Goal: Task Accomplishment & Management: Complete application form

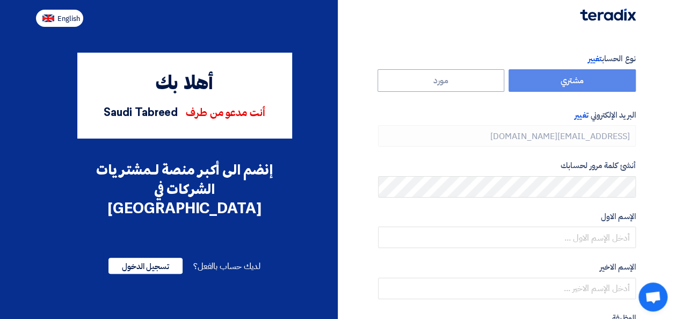
click at [68, 20] on span "English" at bounding box center [68, 19] width 23 height 8
type input "Register"
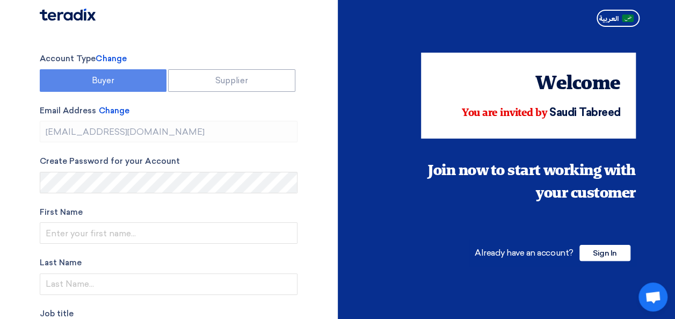
scroll to position [174, 0]
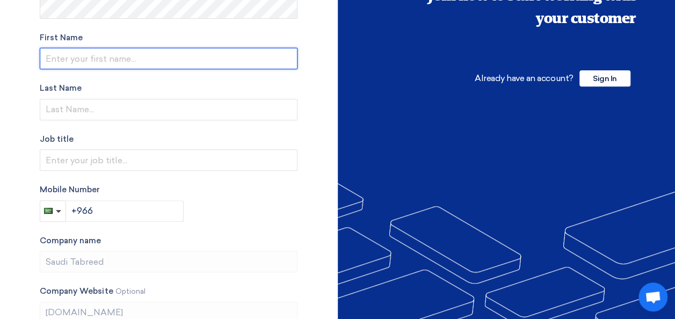
click at [94, 58] on input "text" at bounding box center [169, 58] width 258 height 21
type input "Injaz"
type input "Khan"
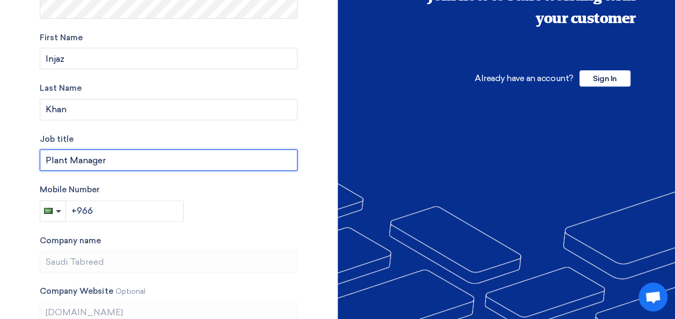
type input "Plant Manager"
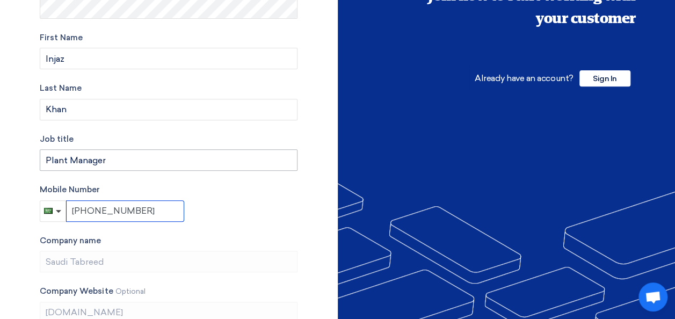
type input "+966547730705"
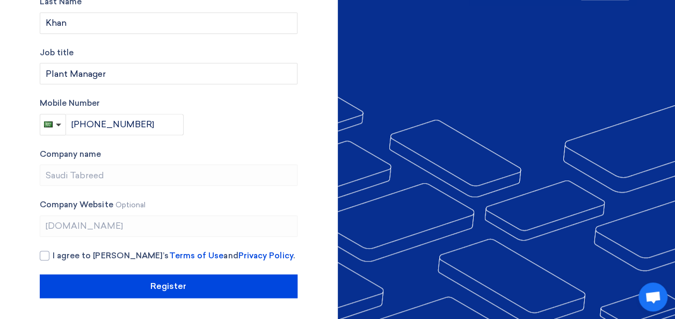
scroll to position [261, 0]
click at [47, 251] on div at bounding box center [45, 256] width 10 height 10
click at [53, 251] on input "I agree to Teradix’s Terms of Use and Privacy Policy ." at bounding box center [182, 260] width 258 height 21
checkbox input "true"
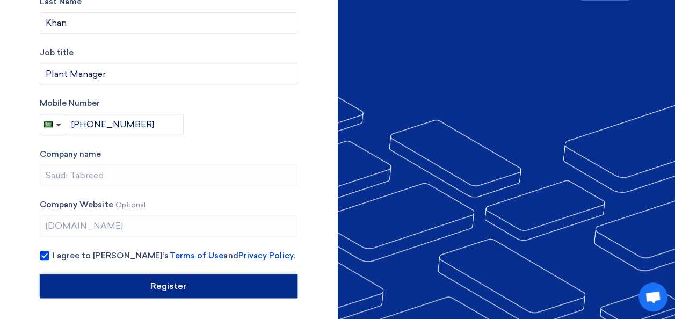
click at [138, 279] on input "Register" at bounding box center [169, 286] width 258 height 24
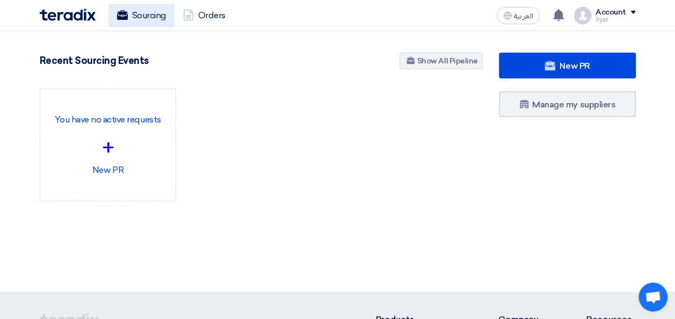
click at [150, 17] on link "Sourcing" at bounding box center [141, 16] width 66 height 24
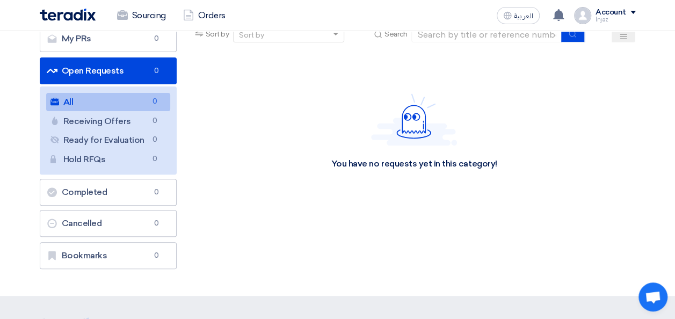
scroll to position [107, 0]
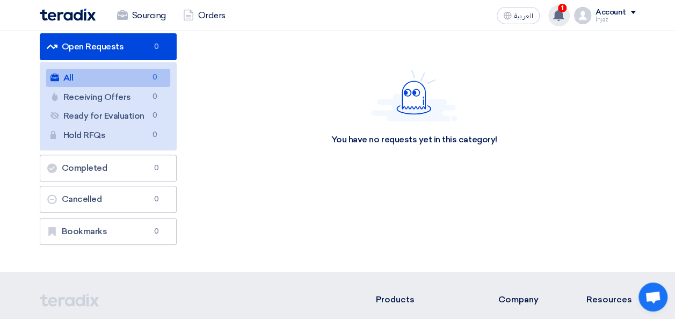
click at [561, 14] on use at bounding box center [558, 15] width 11 height 12
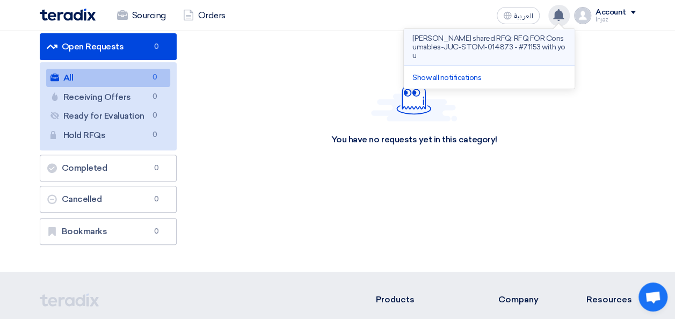
click at [484, 42] on p "[PERSON_NAME] shared RFQ: RFQ FOR Consumables-JUC-STOM-014873 - #71153 with you" at bounding box center [488, 47] width 153 height 26
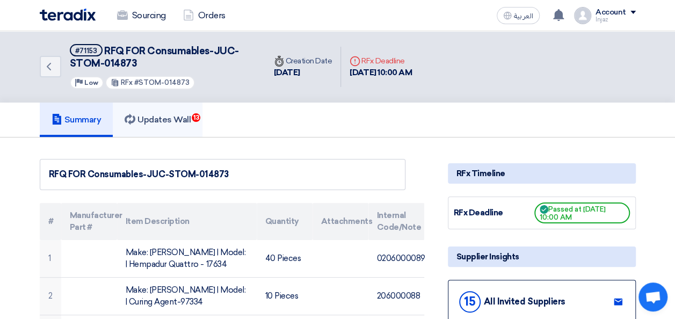
click at [179, 118] on h5 "Updates Wall 13" at bounding box center [157, 119] width 66 height 11
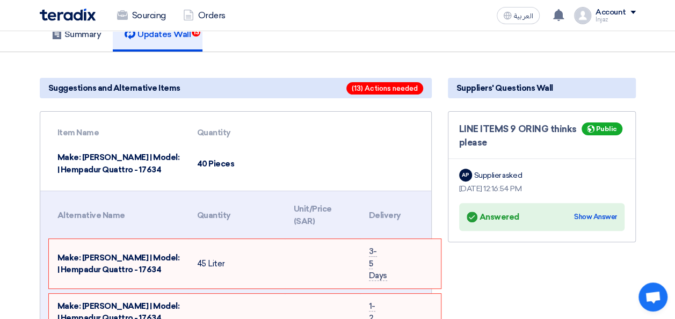
scroll to position [107, 0]
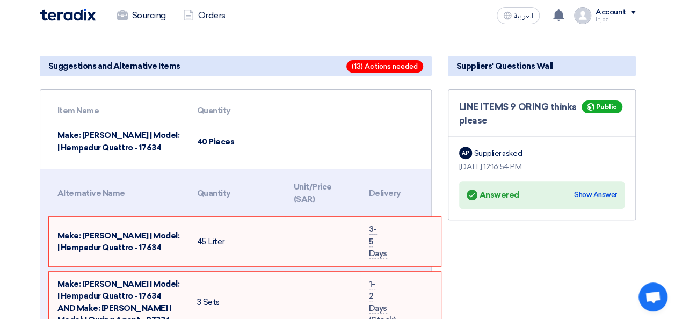
click at [102, 187] on th "Alternative Name" at bounding box center [119, 192] width 140 height 37
click at [111, 193] on th "Alternative Name" at bounding box center [119, 192] width 140 height 37
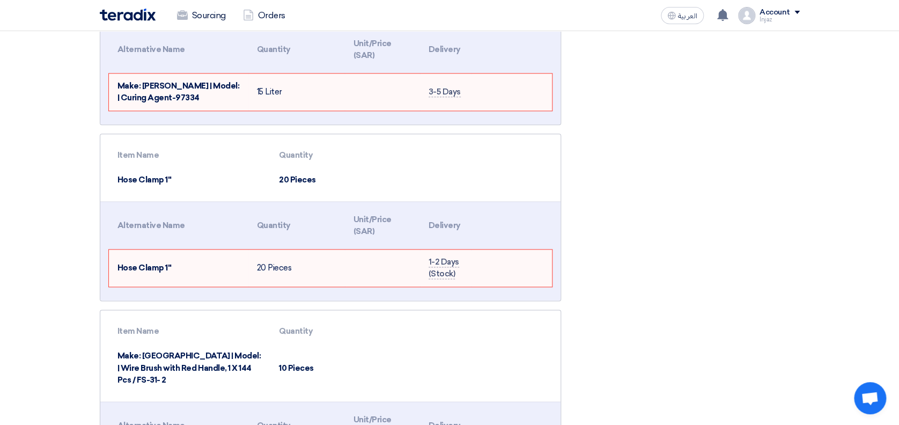
scroll to position [501, 0]
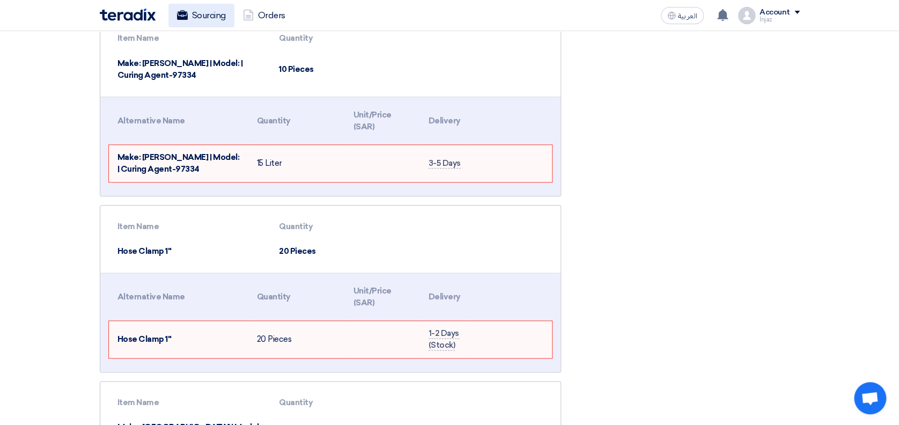
click at [216, 18] on link "Sourcing" at bounding box center [201, 16] width 66 height 24
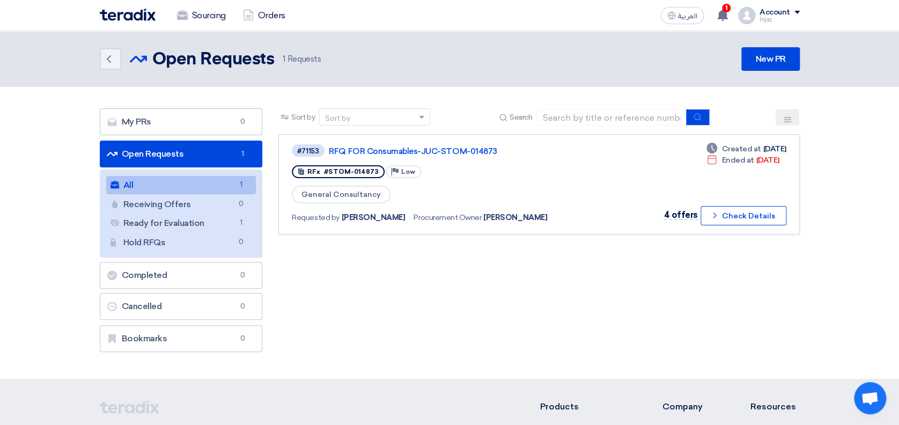
drag, startPoint x: 328, startPoint y: 262, endPoint x: 383, endPoint y: 278, distance: 57.1
click at [383, 278] on div "Sort by Sort by Search Category Owner Type" at bounding box center [538, 232] width 537 height 249
click at [674, 12] on use at bounding box center [722, 15] width 11 height 12
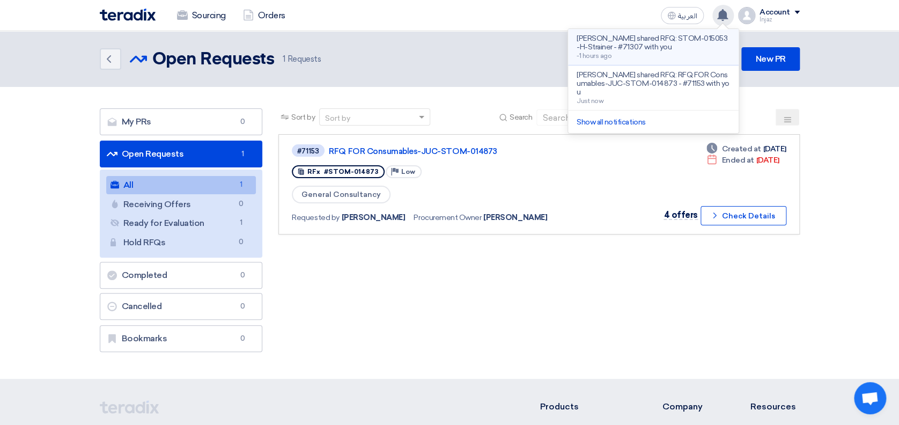
click at [627, 44] on p "[PERSON_NAME] shared RFQ: STOM-015053-H-Strainer - #71307 with you" at bounding box center [653, 42] width 153 height 17
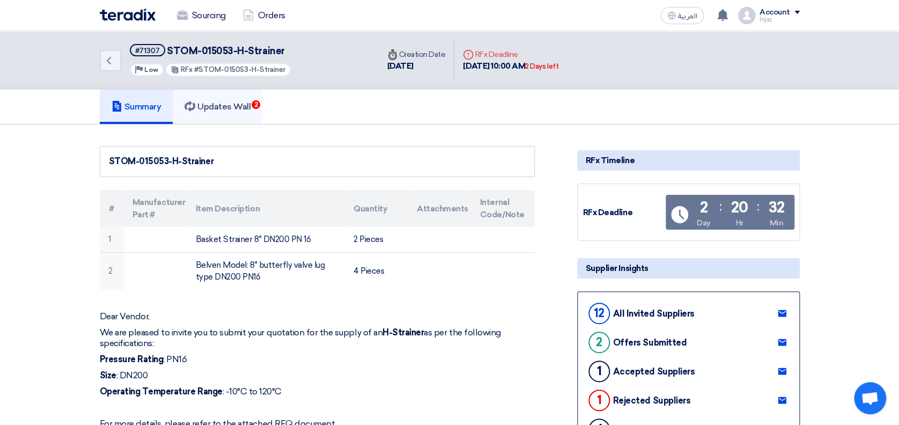
click at [238, 102] on h5 "Updates Wall 2" at bounding box center [218, 106] width 66 height 11
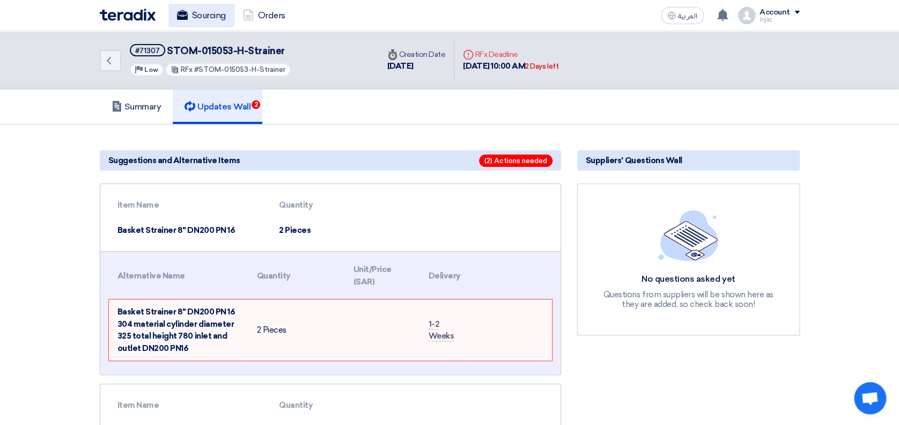
click at [219, 16] on link "Sourcing" at bounding box center [201, 16] width 66 height 24
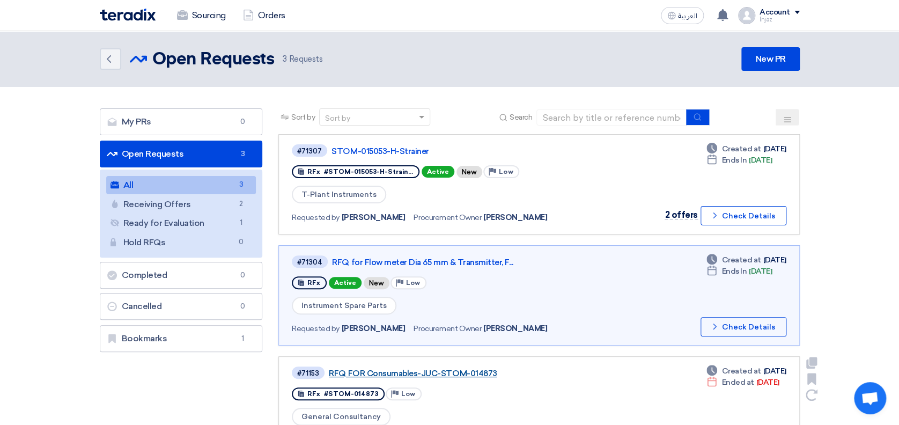
click at [385, 318] on link "RFQ FOR Consumables-JUC-STOM-014873" at bounding box center [463, 374] width 268 height 10
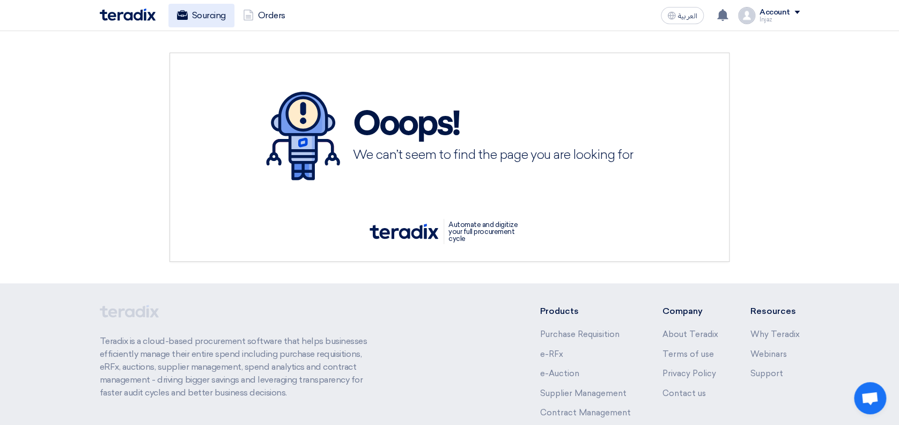
click at [210, 18] on link "Sourcing" at bounding box center [201, 16] width 66 height 24
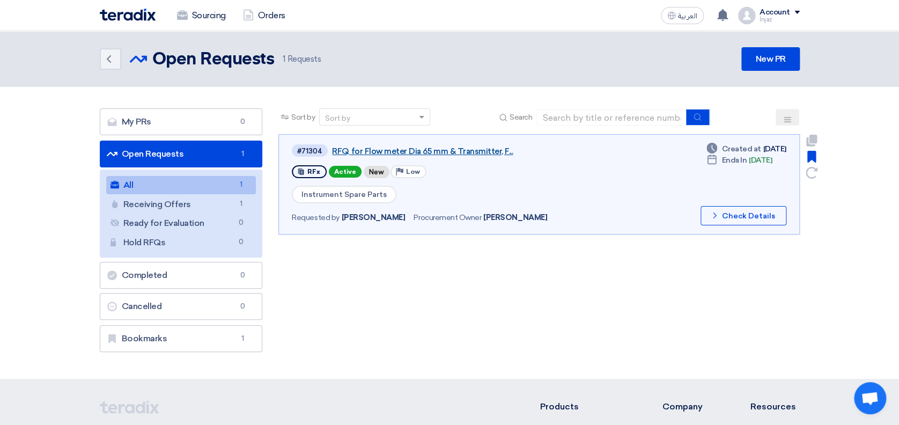
click at [419, 150] on link "RFQ for Flow meter Dia 65 mm & Transmitter, F..." at bounding box center [466, 151] width 268 height 10
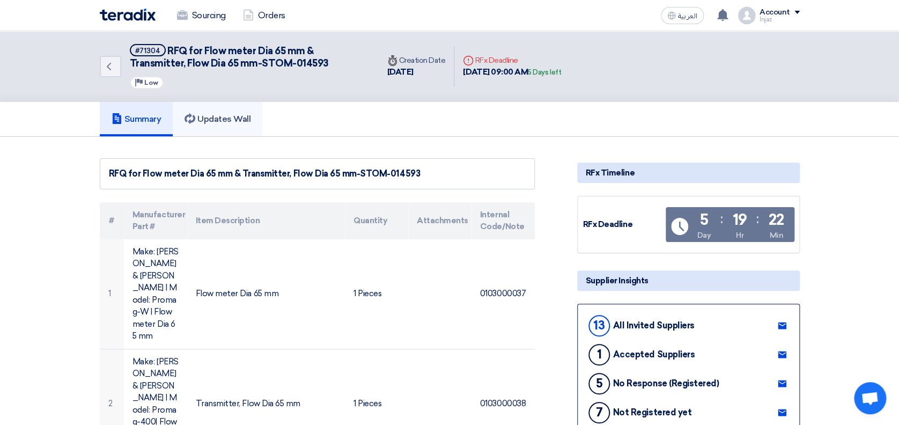
click at [237, 110] on link "Updates Wall" at bounding box center [218, 119] width 90 height 34
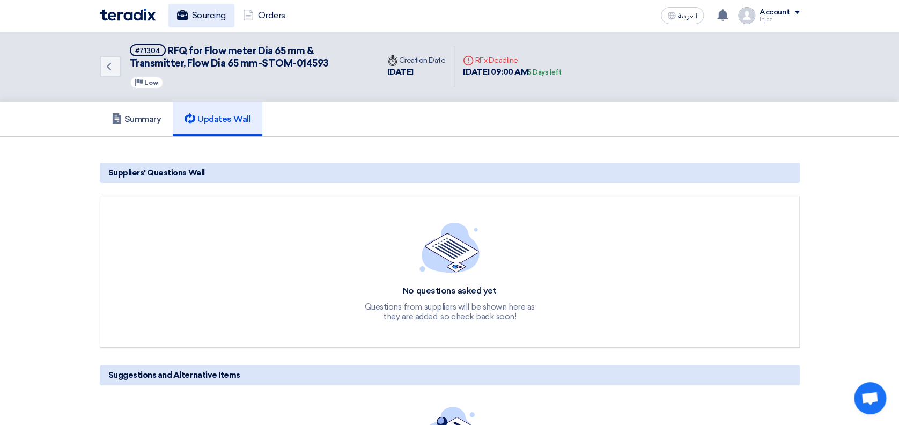
click at [216, 15] on link "Sourcing" at bounding box center [201, 16] width 66 height 24
